Goal: Task Accomplishment & Management: Manage account settings

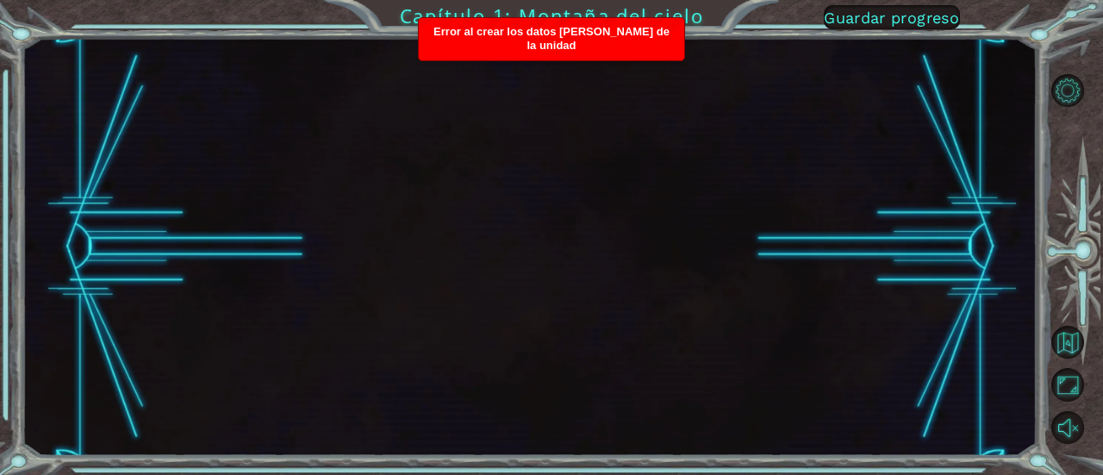
click at [873, 16] on font "Guardar progreso" at bounding box center [891, 18] width 135 height 18
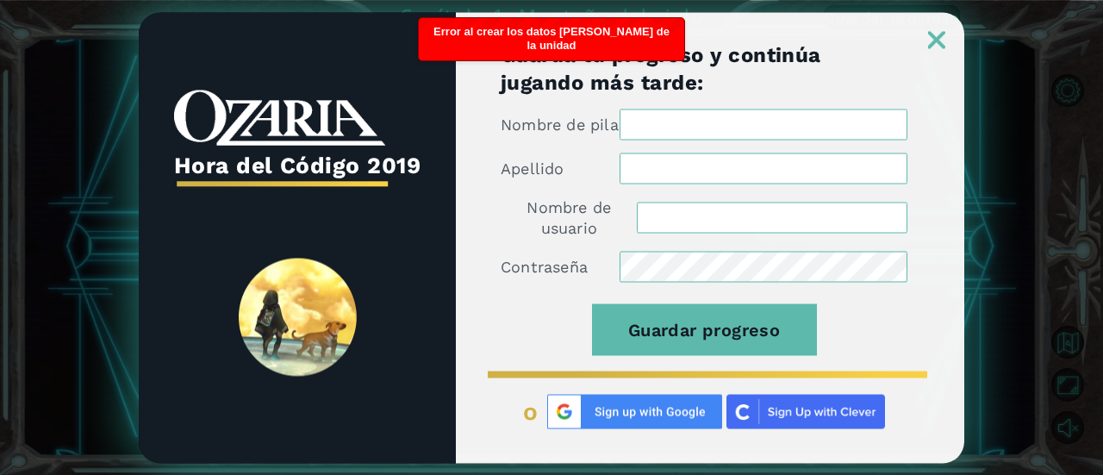
type input "[EMAIL_ADDRESS][DOMAIN_NAME]"
click at [937, 31] on img at bounding box center [936, 39] width 17 height 17
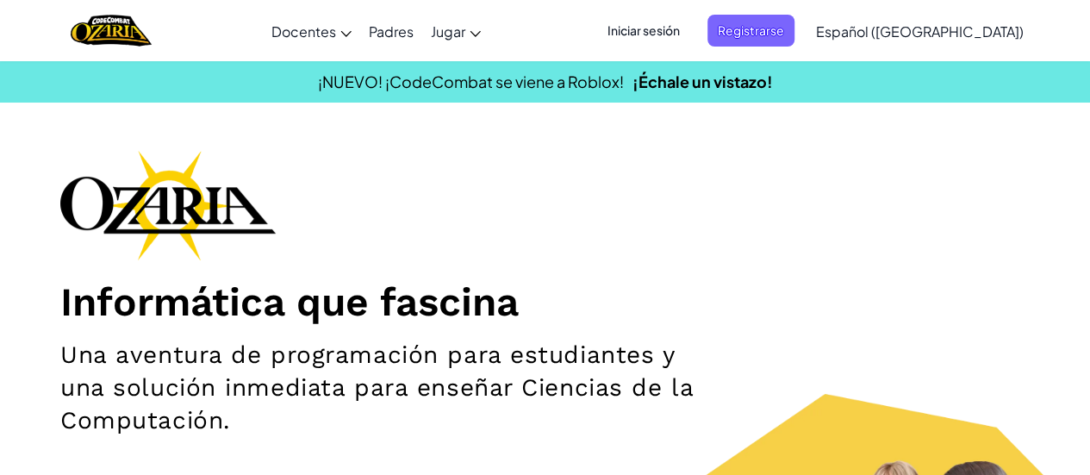
click at [812, 290] on h1 "Informática que fascina" at bounding box center [545, 302] width 970 height 48
click at [686, 47] on div "Iniciar sesión Registrarse Español (América Latina) English (US) English (UK) 简…" at bounding box center [811, 31] width 444 height 47
click at [682, 44] on span "Iniciar sesión" at bounding box center [643, 31] width 93 height 32
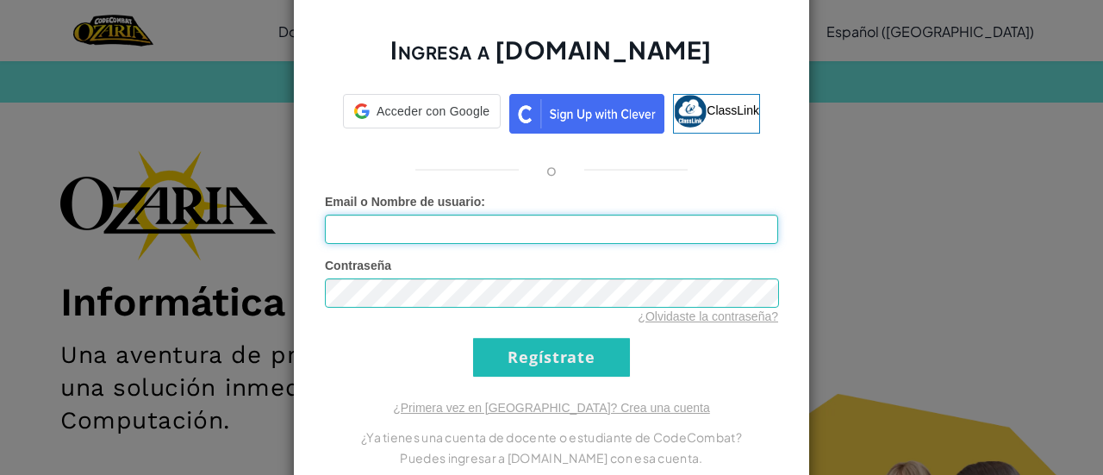
type input "[EMAIL_ADDRESS][DOMAIN_NAME]"
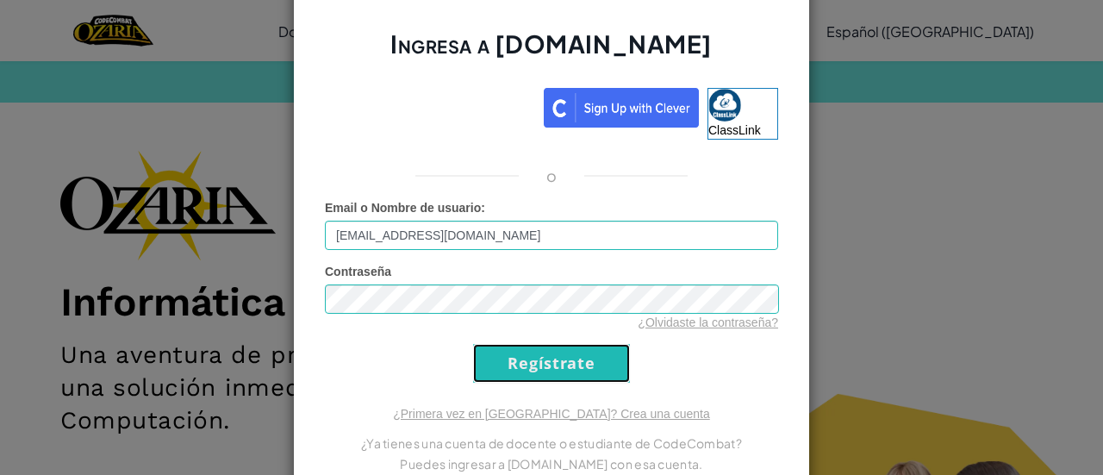
click at [522, 366] on input "Regístrate" at bounding box center [551, 363] width 157 height 39
